Goal: Find specific page/section: Find specific page/section

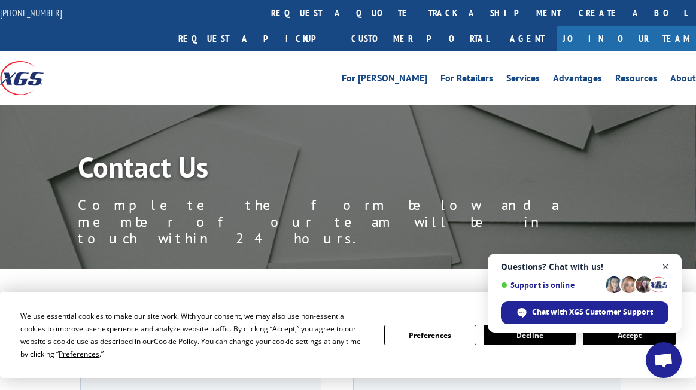
click at [668, 265] on span "Close chat" at bounding box center [665, 267] width 15 height 15
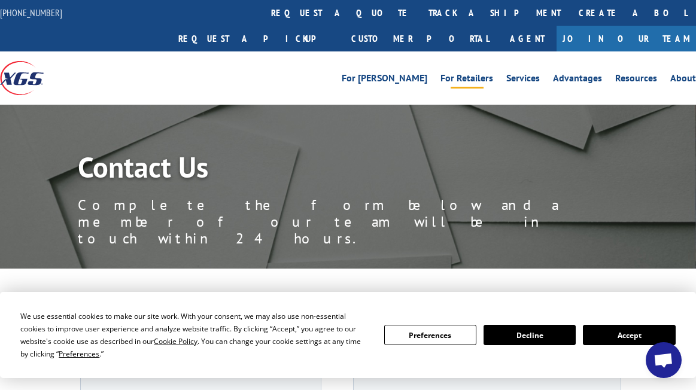
click at [452, 74] on link "For Retailers" at bounding box center [466, 80] width 53 height 13
